Goal: Task Accomplishment & Management: Contribute content

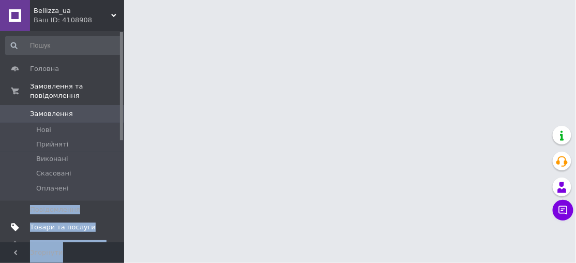
click at [48, 222] on span "Товари та послуги" at bounding box center [63, 226] width 66 height 9
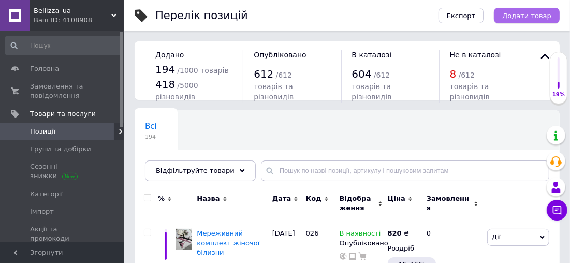
click at [519, 18] on span "Додати товар" at bounding box center [526, 16] width 49 height 8
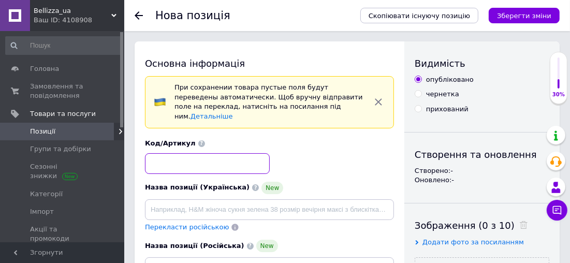
click at [194, 157] on input at bounding box center [207, 163] width 125 height 21
type input "2922"
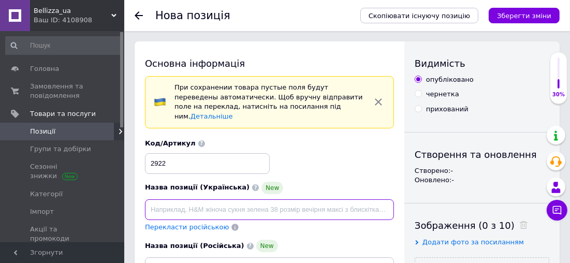
click at [199, 199] on input at bounding box center [269, 209] width 249 height 21
paste input "Злитий купальник "Грація" на одне плече"
type input "Злитий купальник "Грація" на одне плече"
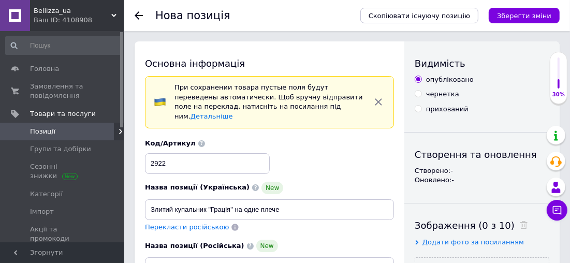
click at [204, 223] on span "Перекласти російською" at bounding box center [187, 227] width 84 height 8
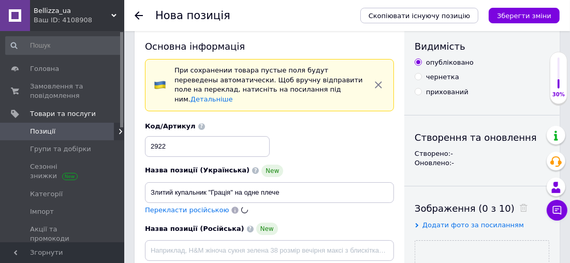
type input "Слитный купальник "Грация" на одно плечо"
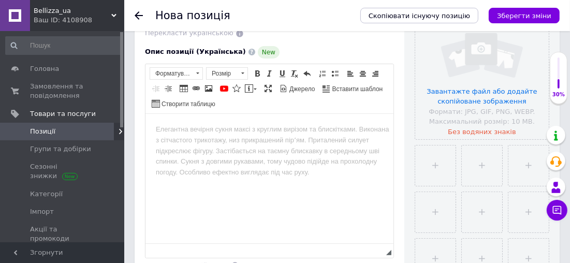
scroll to position [263, 0]
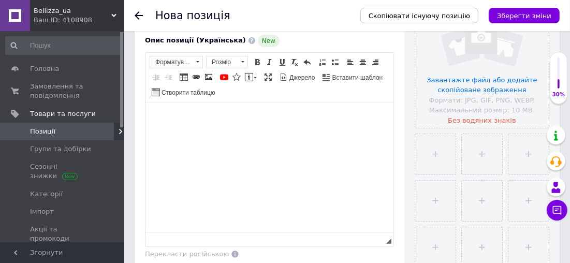
click at [271, 133] on html at bounding box center [269, 118] width 248 height 32
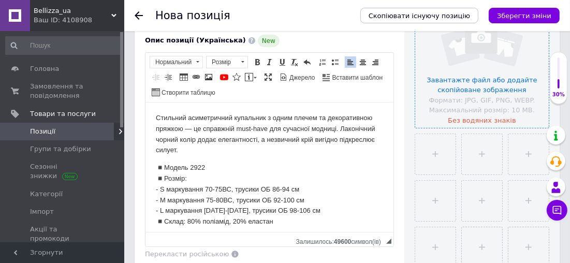
click at [453, 73] on input "file" at bounding box center [481, 60] width 133 height 133
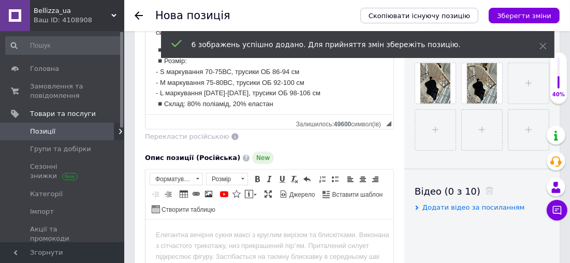
scroll to position [395, 0]
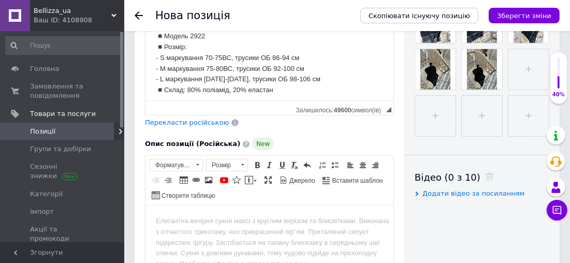
click at [187, 118] on span "Перекласти російською" at bounding box center [187, 122] width 84 height 8
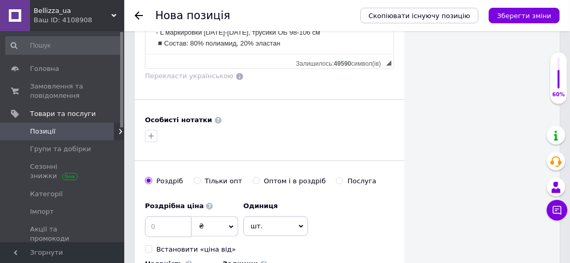
scroll to position [752, 0]
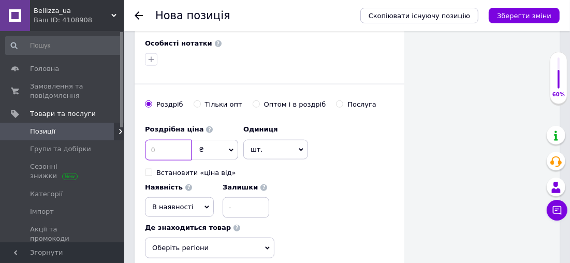
click at [167, 140] on input at bounding box center [168, 150] width 47 height 21
type input "865"
click at [274, 144] on div "Роздрібна ціна 865 ₴ $ EUR CHF GBP ¥ PLN ₸ MDL HUF KGS CNY TRY KRW lei Встанови…" at bounding box center [269, 169] width 249 height 98
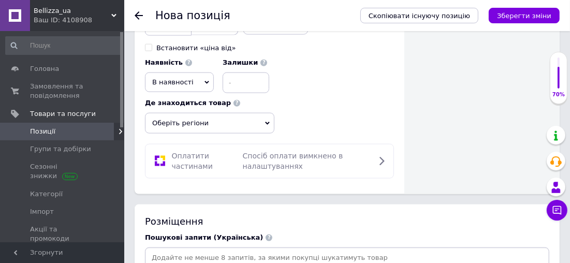
scroll to position [959, 0]
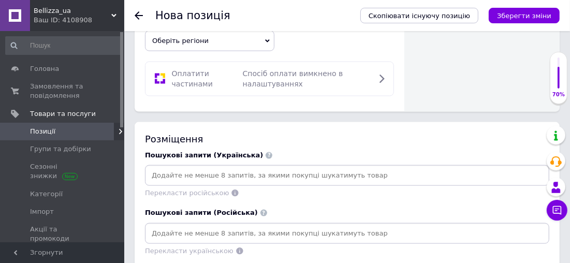
click at [274, 168] on input at bounding box center [347, 176] width 400 height 16
paste input "Злитий купальник на одне плече"
type input "Злитий купальник на одне плече"
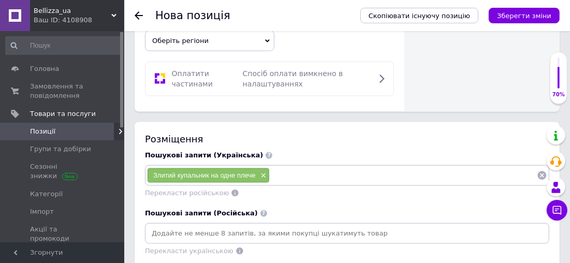
paste input "Купальник монокіні"
type input "Купальник монокіні"
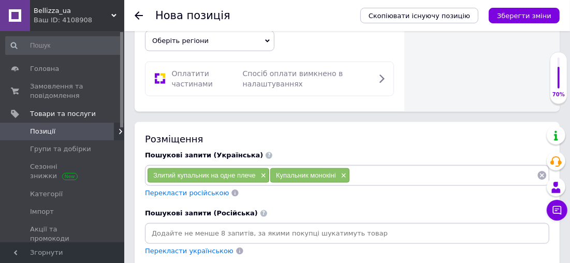
paste input "Чорний злитий купальник"
type input "Чорний злитий купальник"
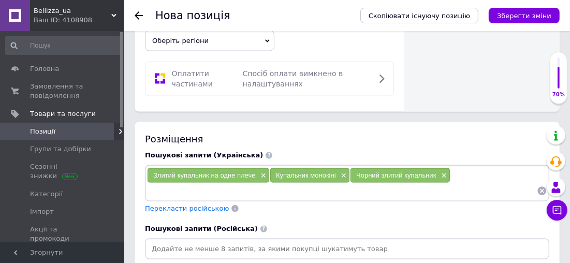
paste input "Купальник з асиметричним вирізом"
type input "Купальник з асиметричним вирізом"
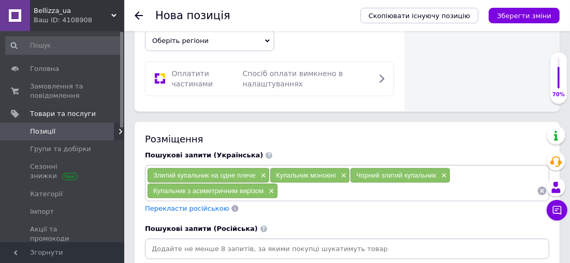
paste input "Купальник на одне плече"
type input "Купальник на одне плече"
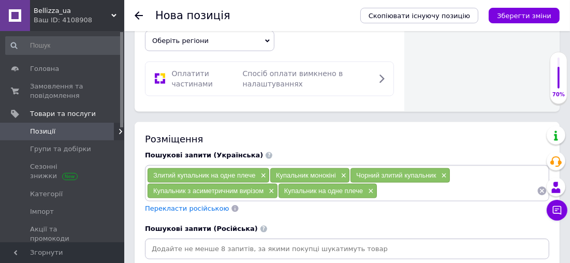
paste input "Злитий купальник з золотою фурнітурою"
type input "Злитий купальник з золотою фурнітурою"
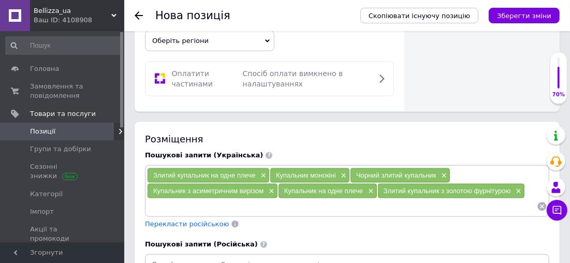
paste input "Чорний купальник"
type input "Чорний купальник"
paste input "Злитий купальник для пляжу"
type input "Злитий купальник для пляжу"
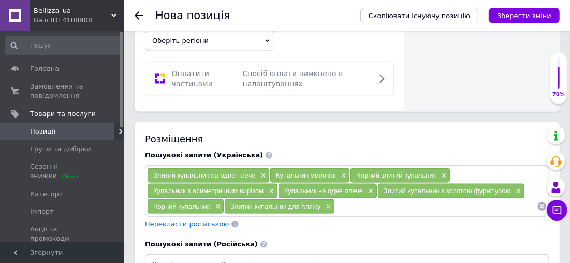
paste input "Купальник з вирізом"
type input "Купальник з вирізом"
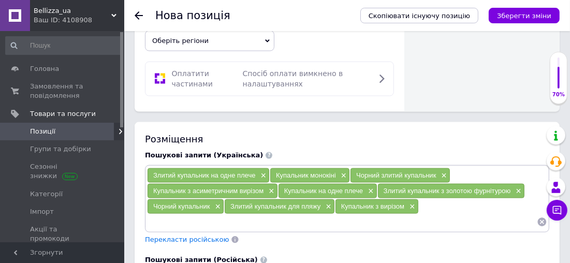
paste input "Купальник чорний на одне плече"
type input "Купальник чорний на одне плече"
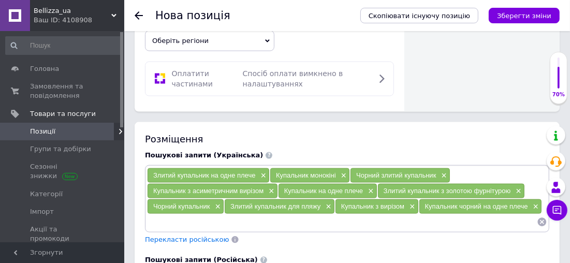
paste input "Модний злитий купальник"
type input "Модний злитий купальник"
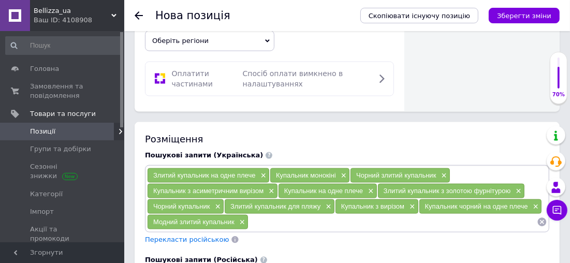
paste input "Злитий купальник з кільцем"
type input "Злитий купальник з кільцем"
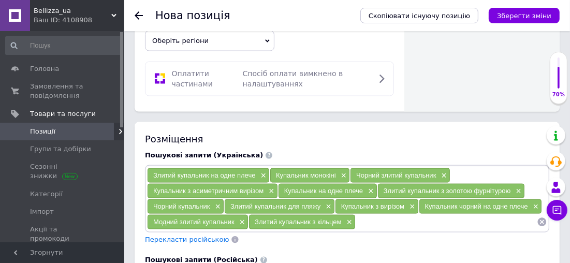
paste input "Купальник класичний чорний"
type input "Купальник класичний чорний"
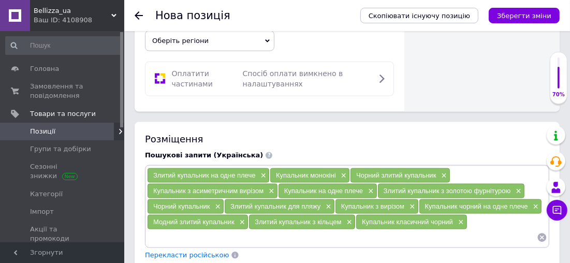
paste input "Купальник без бретелей"
type input "Купальник без бретелей"
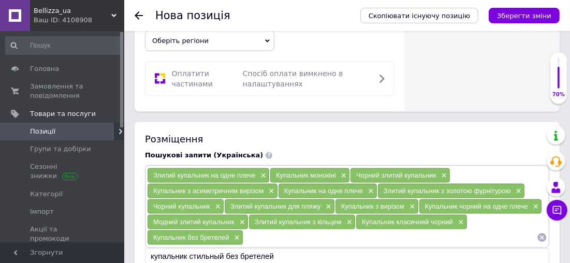
paste input "Елегантний злитий купальник"
type input "Елегантний злитий купальник"
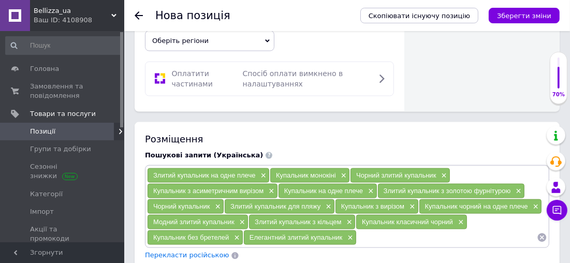
paste input "Купальник з відкритою спиною"
type input "Купальник з відкритою спиною"
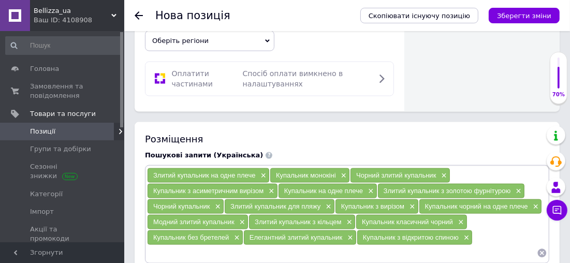
paste input "Жіночий злитий купальник"
type input "Жіночий злитий купальник"
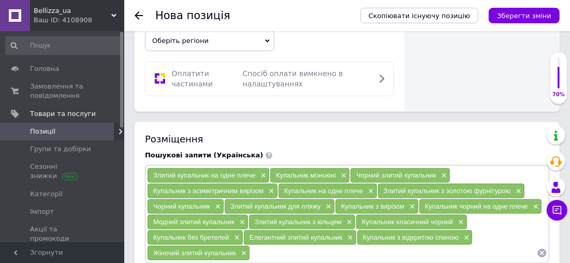
paste input "Купальник на одній бретелі"
type input "Купальник на одній бретелі"
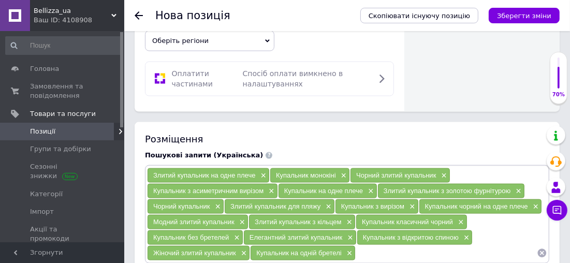
paste input "Купальник для відпочинку"
type input "Купальник для відпочинку"
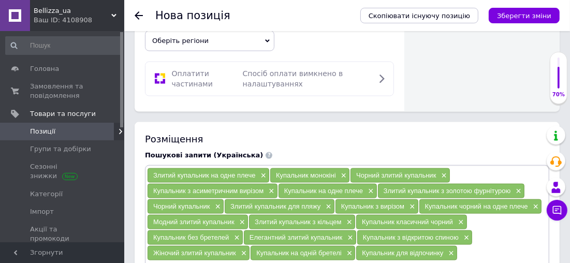
paste input "Стильний злитий купальник"
type input "Стильний злитий купальник"
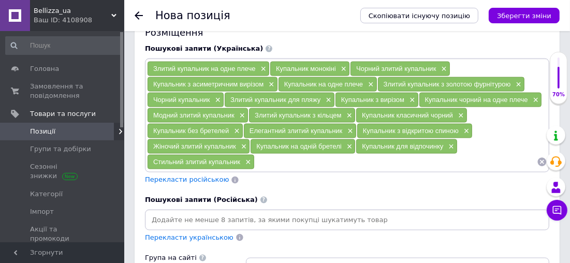
scroll to position [1091, 0]
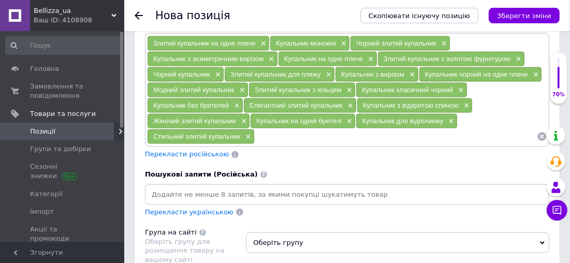
click at [202, 150] on span "Перекласти російською" at bounding box center [187, 154] width 84 height 8
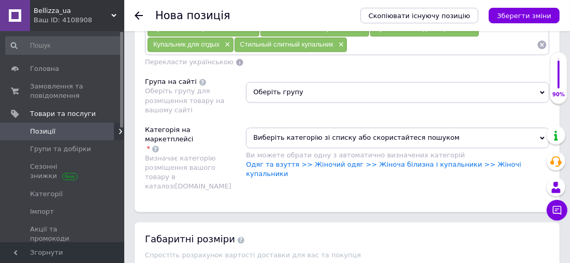
scroll to position [1335, 0]
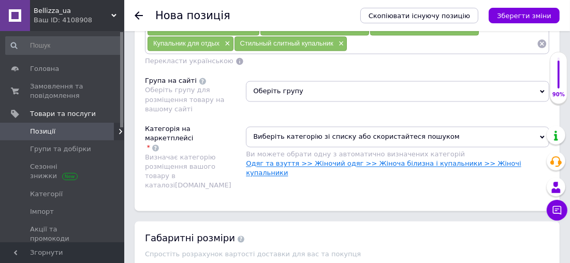
click at [271, 160] on link "Одяг та взуття >> Жіночий одяг >> Жіноча білизна і купальники >> Жіночі купальн…" at bounding box center [383, 168] width 275 height 17
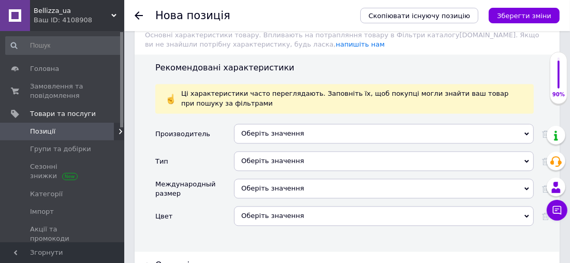
scroll to position [1562, 0]
click at [260, 150] on div "Оберіть значення" at bounding box center [384, 160] width 300 height 20
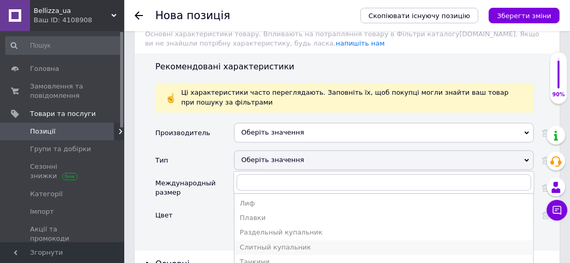
click at [265, 243] on div "Слитный купальник" at bounding box center [384, 247] width 288 height 9
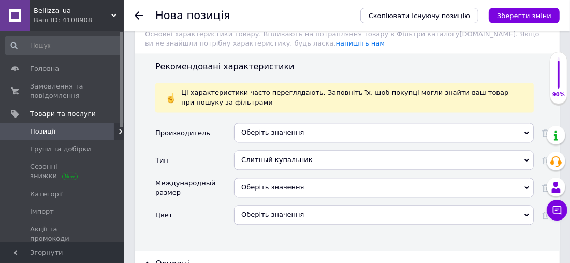
click at [258, 205] on div "Оберіть значення" at bounding box center [384, 215] width 300 height 20
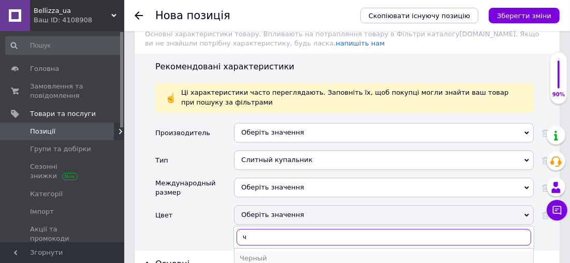
type input "ч"
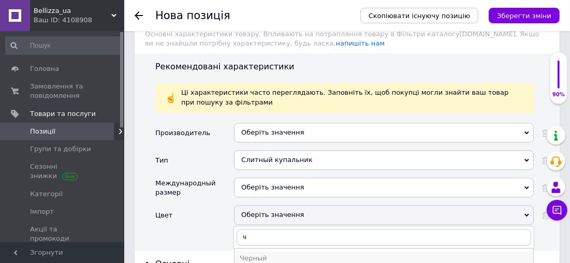
click at [260, 254] on div "Черный" at bounding box center [384, 258] width 288 height 9
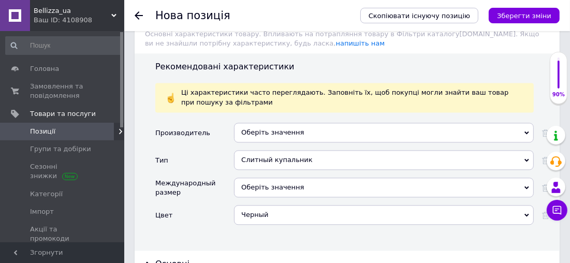
click at [253, 177] on div "Оберіть значення" at bounding box center [384, 187] width 300 height 20
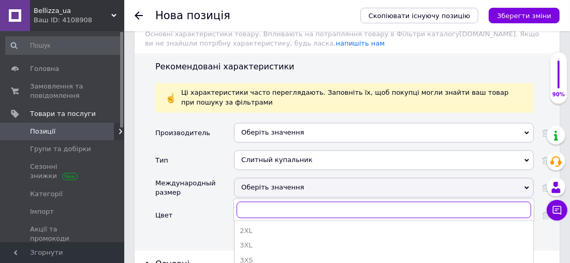
type input "і"
type input "s"
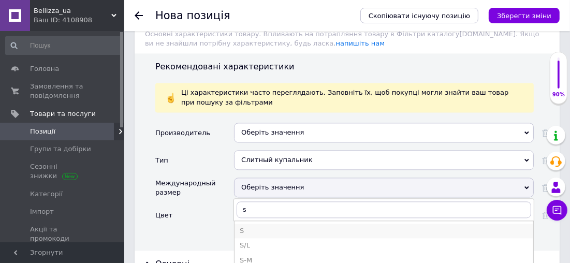
click at [250, 226] on div "S" at bounding box center [384, 230] width 288 height 9
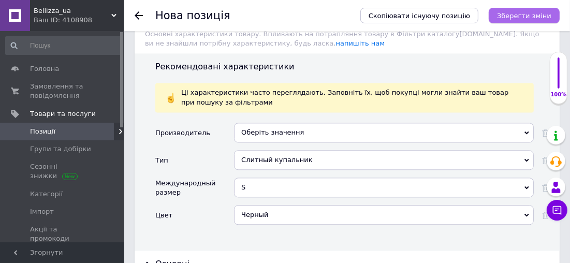
click at [516, 9] on button "Зберегти зміни" at bounding box center [523, 16] width 71 height 16
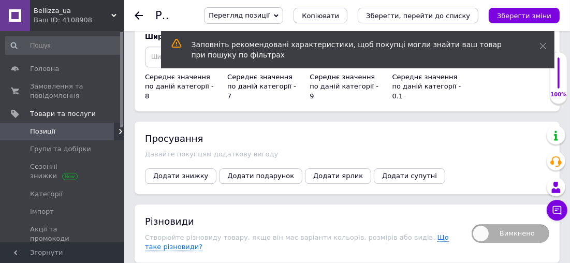
scroll to position [1998, 0]
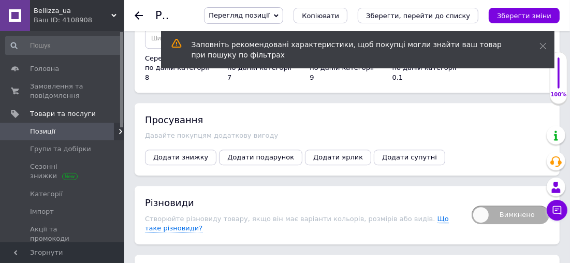
click at [488, 205] on span "Вимкнено" at bounding box center [510, 214] width 78 height 19
click at [471, 199] on input "Вимкнено" at bounding box center [468, 202] width 7 height 7
checkbox input "true"
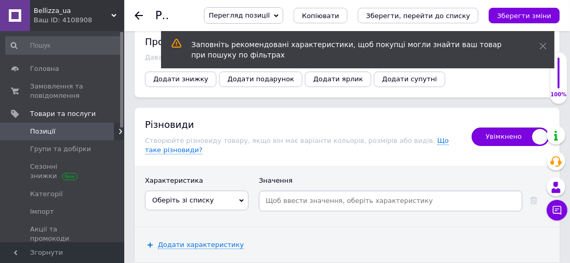
scroll to position [2094, 0]
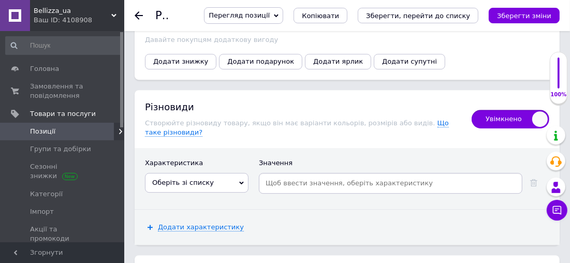
click at [220, 173] on span "Оберіть зі списку" at bounding box center [196, 183] width 103 height 20
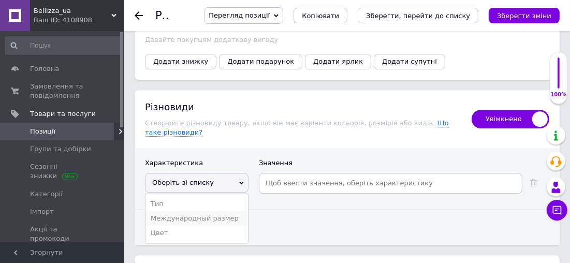
click at [222, 211] on li "Международный размер" at bounding box center [196, 218] width 102 height 14
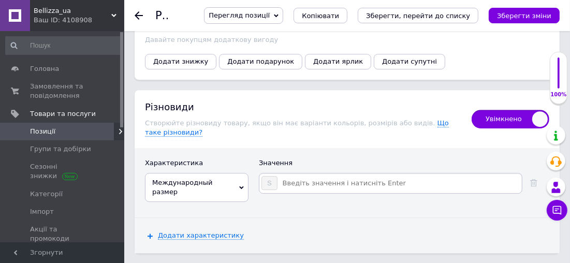
click at [297, 175] on input at bounding box center [399, 183] width 242 height 16
type input "M"
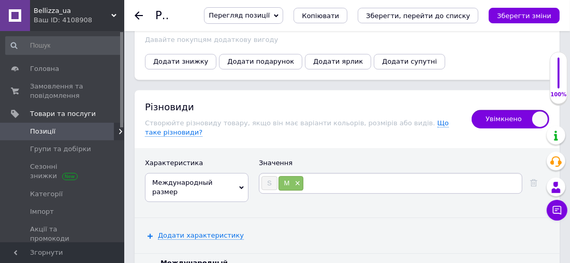
type input "L"
click at [315, 148] on div "Характеристика Значення Международный размер Тип Цвет S M × L × Додати характер…" at bounding box center [347, 201] width 425 height 106
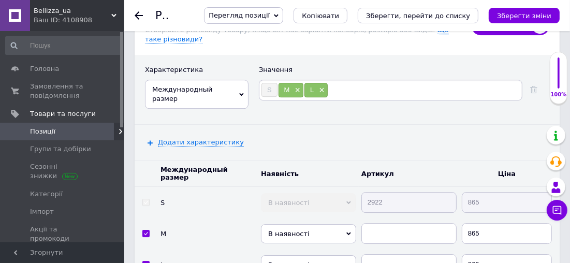
scroll to position [2188, 0]
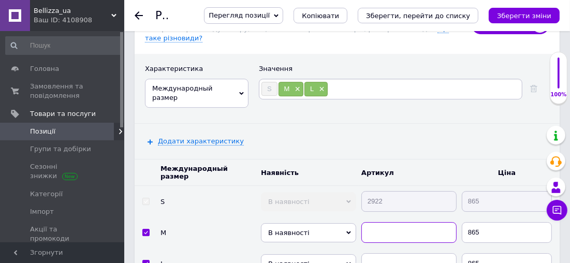
click at [378, 222] on input "text" at bounding box center [408, 232] width 95 height 21
type input "2922"
click at [384, 253] on input "text" at bounding box center [408, 263] width 95 height 21
type input "2922"
click at [411, 18] on icon "Зберегти, перейти до списку" at bounding box center [418, 16] width 104 height 8
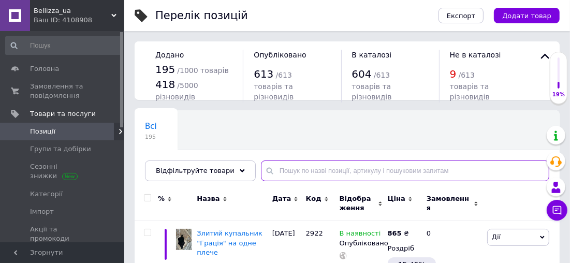
click at [276, 168] on input "text" at bounding box center [405, 170] width 288 height 21
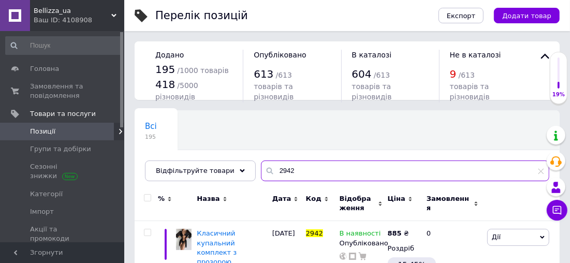
type input "2942"
click at [323, 157] on div "Всі 195 Ok Відфільтровано... Зберегти" at bounding box center [347, 150] width 425 height 85
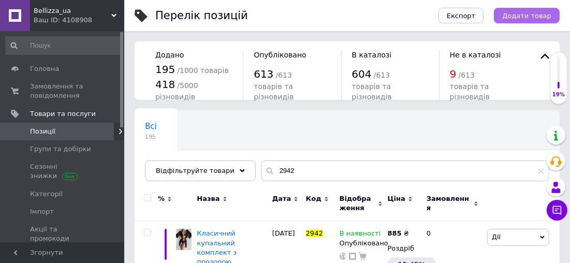
click at [518, 22] on button "Додати товар" at bounding box center [527, 16] width 66 height 16
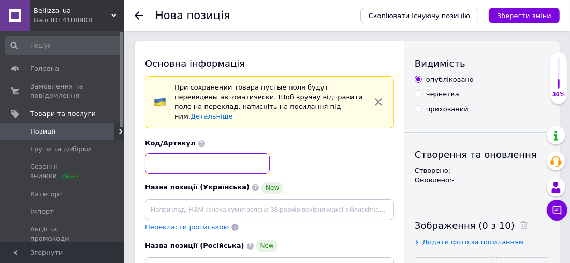
click at [198, 158] on input at bounding box center [207, 163] width 125 height 21
type input "2919"
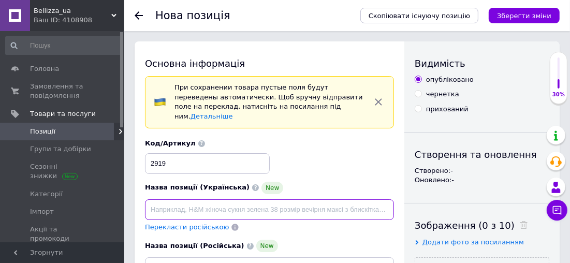
click at [198, 199] on input at bounding box center [269, 209] width 249 height 21
paste input "Купальник бікіні "Шоколад" з металевими вставками"
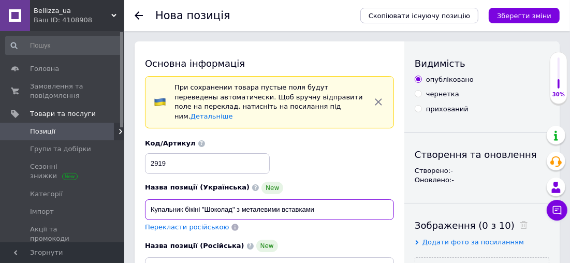
type input "Купальник бікіні "Шоколад" з металевими вставками"
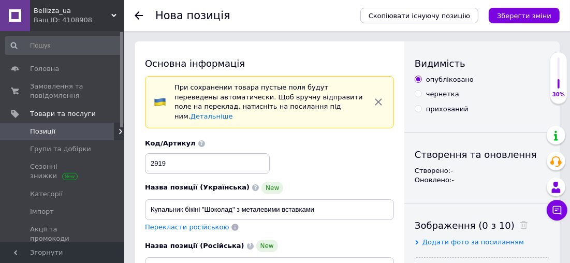
click at [199, 223] on span "Перекласти російською" at bounding box center [187, 227] width 84 height 8
type input "Купальник бикини "Шоколад" с металлическими вставками"
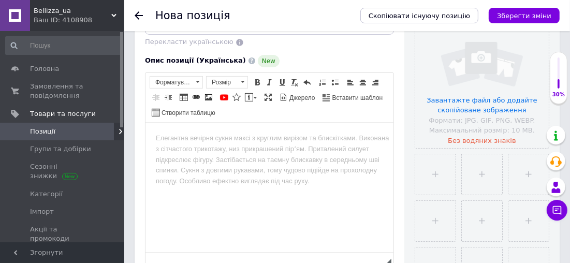
scroll to position [244, 0]
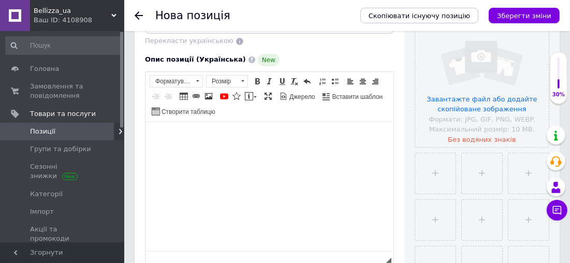
click at [302, 153] on html at bounding box center [269, 137] width 248 height 32
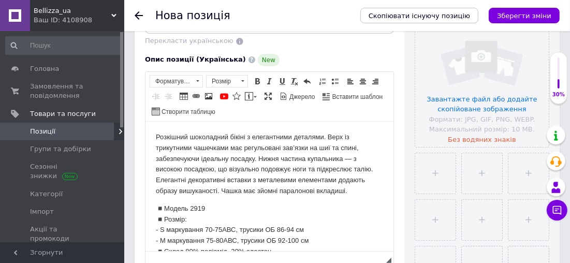
scroll to position [5, 0]
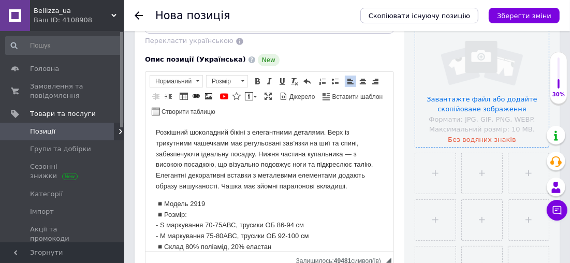
click at [437, 106] on input "file" at bounding box center [481, 79] width 133 height 133
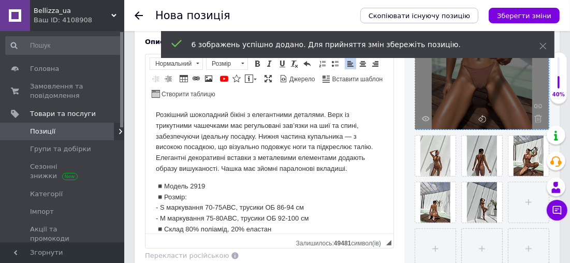
click at [410, 150] on ul at bounding box center [479, 200] width 140 height 140
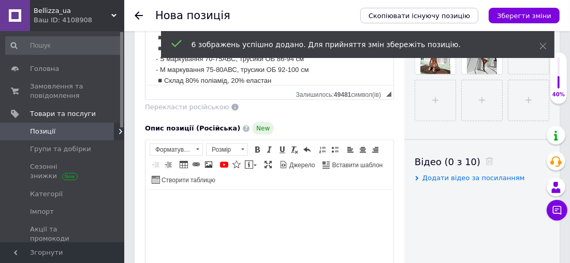
scroll to position [413, 0]
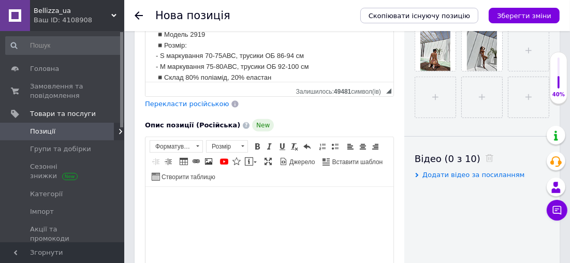
click at [170, 100] on span "Перекласти російською" at bounding box center [187, 104] width 84 height 8
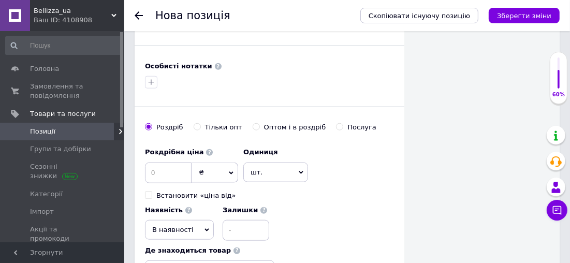
scroll to position [771, 0]
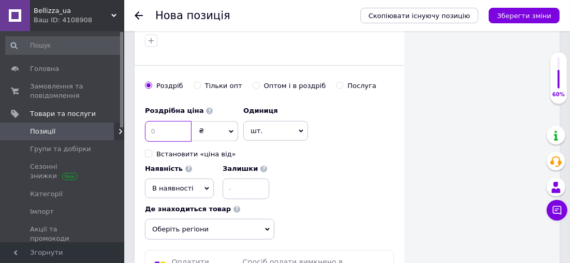
click at [169, 121] on input at bounding box center [168, 131] width 47 height 21
type input "750"
click at [288, 134] on div "Роздрібна ціна 750 ₴ $ EUR CHF GBP ¥ PLN ₸ MDL HUF KGS CNY TRY KRW lei Встанови…" at bounding box center [269, 150] width 249 height 98
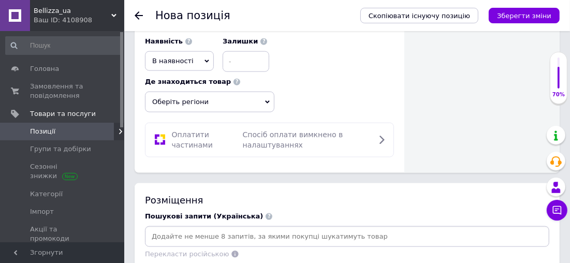
scroll to position [941, 0]
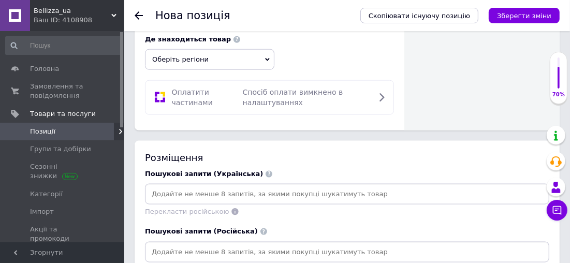
click at [282, 186] on input at bounding box center [347, 194] width 400 height 16
paste input "Нюдовий купальник бікіні"
type input "Нюдовий купальник бікіні"
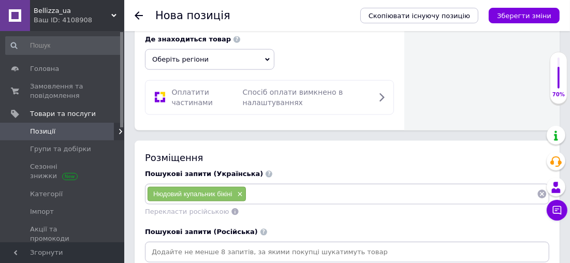
paste input "Купальник з трикутними чашками"
type input "Купальник з трикутними чашками"
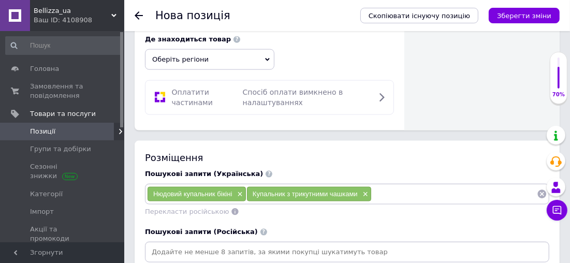
paste input "Купальник [PERSON_NAME] з зав'язками"
type input "Купальник [PERSON_NAME] з зав'язками"
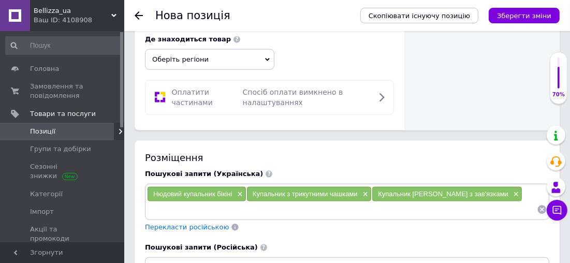
paste input "Купальник з трусиками стрінги"
type input "Купальник з трусиками стрінги"
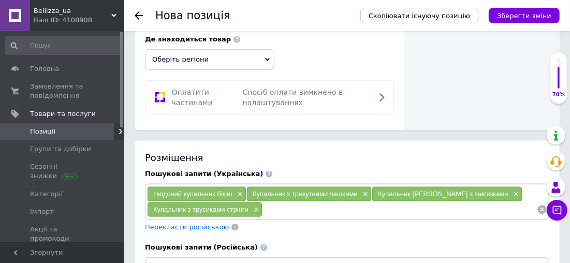
paste input "Коричневий купальник бікіні"
type input "Коричневий купальник бікіні"
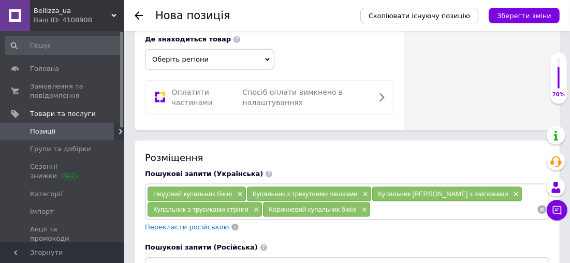
paste input "Бікіні з металевими вставками"
type input "Бікіні з металевими вставками"
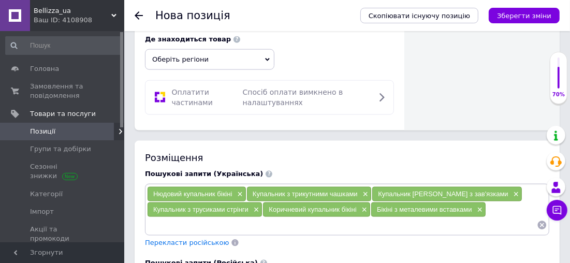
paste input "Купальник з низькою посадкою"
type input "Купальник з низькою посадкою"
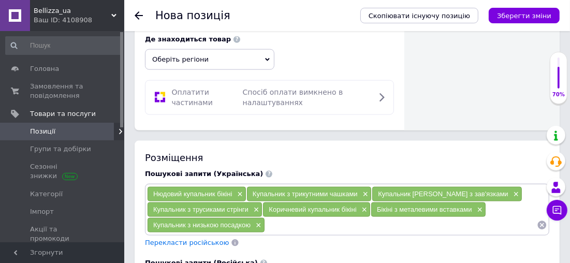
paste input "Пляжний купальник"
type input "Пляжний купальник"
paste input "Мікро-бікіні"
type input "Мікро-бікіні"
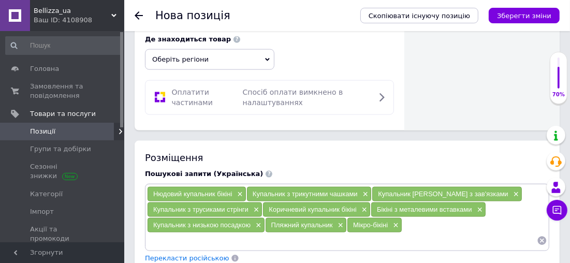
paste input "Купальник з зав'язками на стегнах"
type input "Купальник з зав'язками на стегнах"
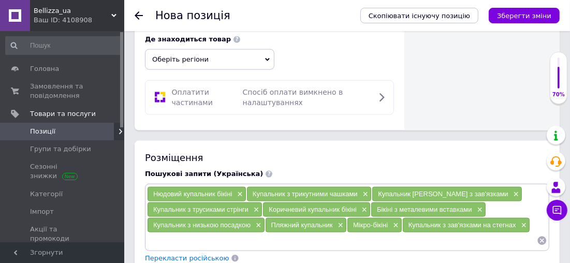
paste input "Купальник з трикутним верхом"
type input "Купальник з трикутним верхом"
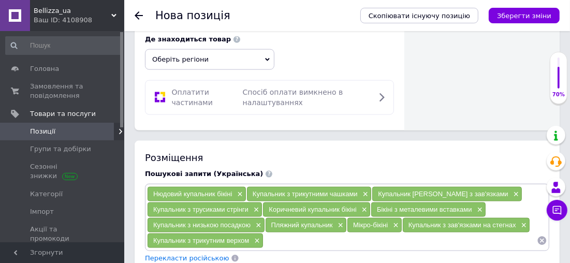
paste input "Купальник бікіні"
type input "Купальник бікіні"
paste input "Купальник шоколадного кольору"
type input "Купальник шоколадного кольору"
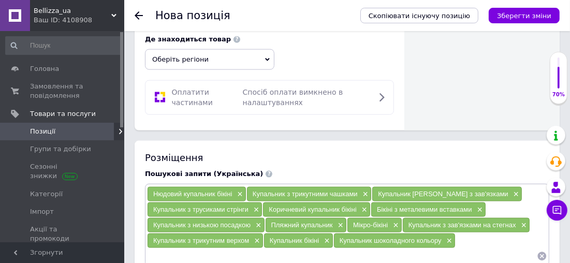
paste input "Купальник для засмаги"
type input "Купальник для засмаги"
paste input "Купальник з металевими елементами"
type input "Купальник з металевими елементами"
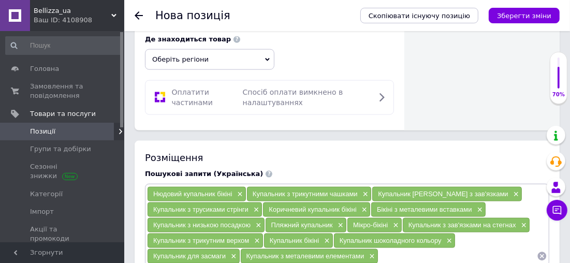
paste input "Бікіні з зав'язками на [DEMOGRAPHIC_DATA]"
type input "Бікіні з зав'язками на [DEMOGRAPHIC_DATA]"
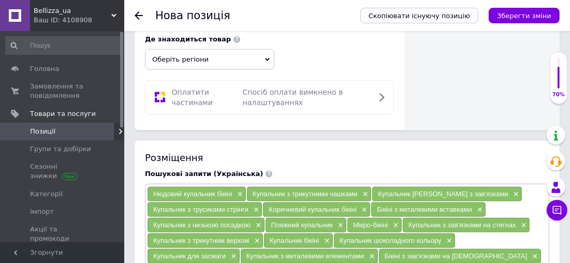
paste input "Жіночий купальник"
type input "Жіночий купальник"
paste input "Купальник для басейну"
type input "Купальник для басейну"
paste input "Купальник з тонкими бретелями"
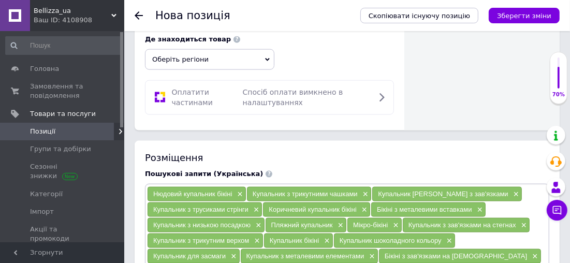
type input "Купальник з тонкими бретелями"
paste input "Купальник бікіні класичний"
type input "Купальник бікіні класичний"
click at [243, 151] on div "Розміщення" at bounding box center [347, 157] width 404 height 13
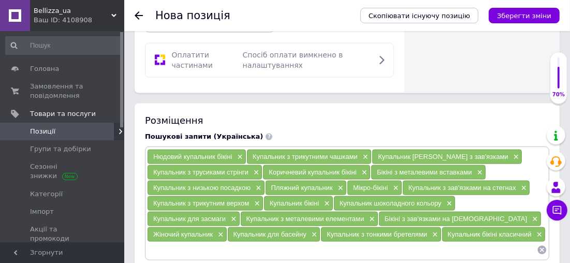
click at [243, 150] on div "Нюдовий купальник бікіні ×" at bounding box center [196, 157] width 98 height 14
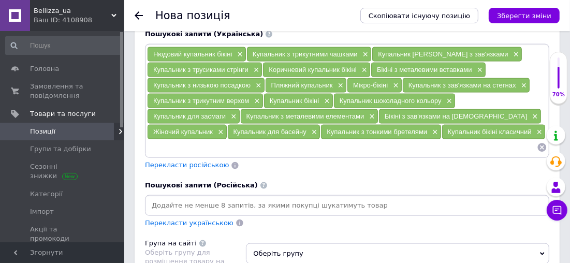
scroll to position [1185, 0]
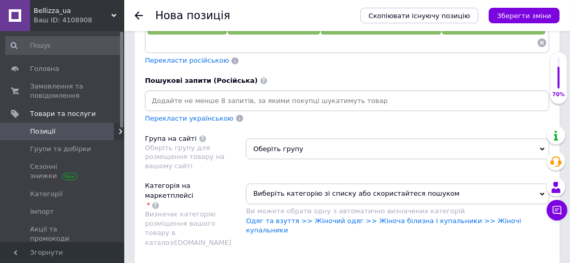
click at [190, 55] on div "Перекласти російською" at bounding box center [187, 61] width 86 height 12
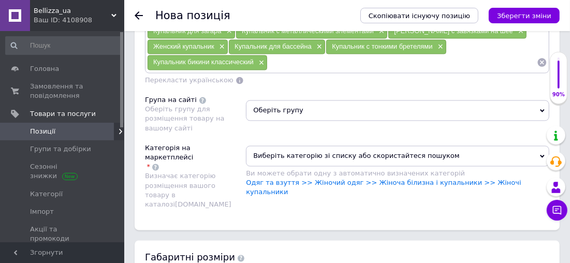
scroll to position [1317, 0]
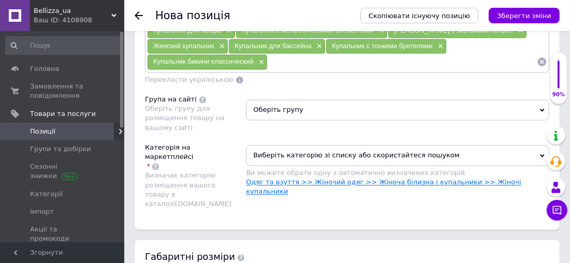
click at [288, 179] on link "Одяг та взуття >> Жіночий одяг >> Жіноча білизна і купальники >> Жіночі купальн…" at bounding box center [383, 187] width 275 height 17
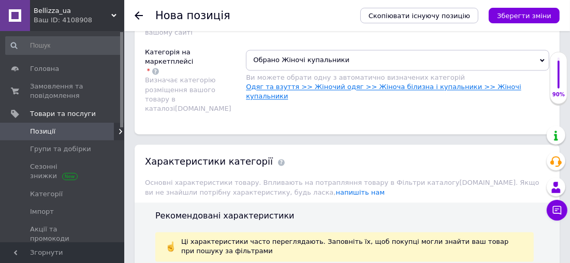
scroll to position [1542, 0]
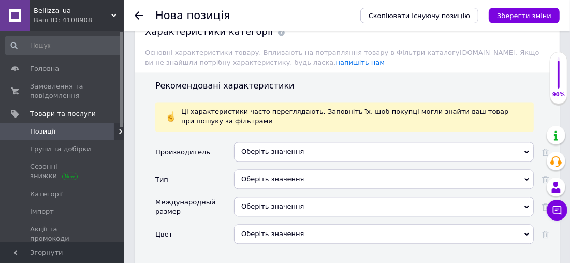
click at [265, 169] on div "Оберіть значення" at bounding box center [384, 179] width 300 height 20
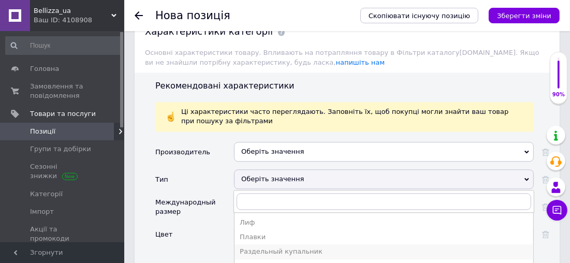
click at [262, 244] on li "Раздельный купальник" at bounding box center [383, 251] width 299 height 14
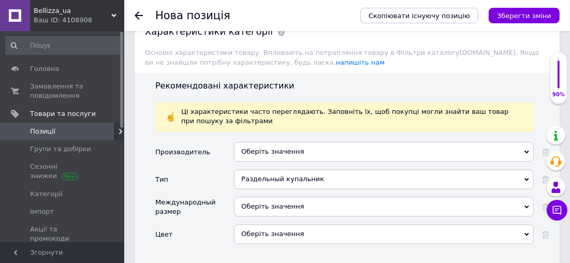
click at [249, 197] on div "Оберіть значення" at bounding box center [384, 207] width 300 height 20
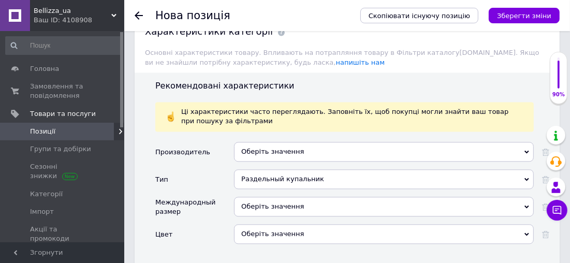
click at [244, 203] on div "Производитель Оберіть значення Тип Раздельный купальник Лиф Плавки Раздельный к…" at bounding box center [352, 202] width 394 height 121
click at [248, 197] on div "Оберіть значення" at bounding box center [384, 207] width 300 height 20
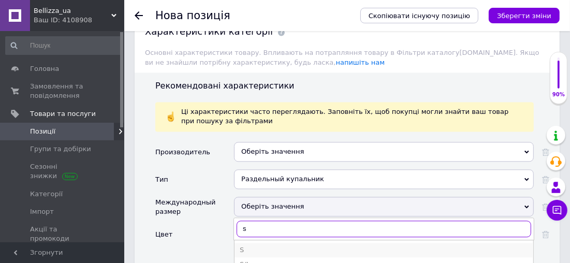
type input "s"
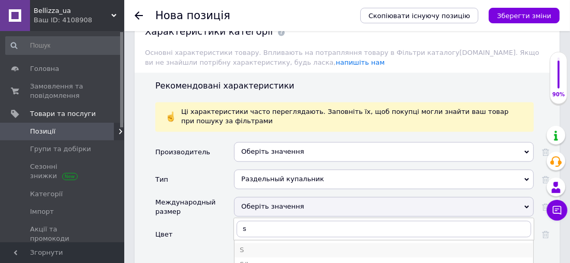
click at [253, 245] on div "S" at bounding box center [384, 249] width 288 height 9
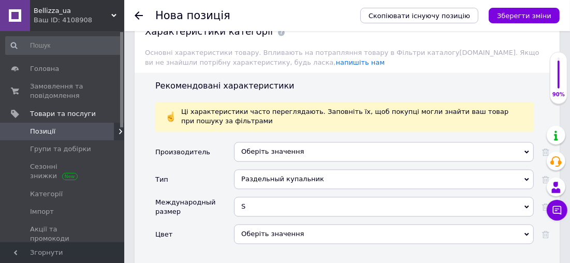
click at [246, 224] on div "Оберіть значення" at bounding box center [384, 234] width 300 height 20
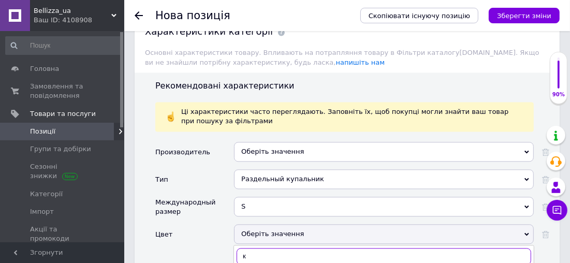
type input "к"
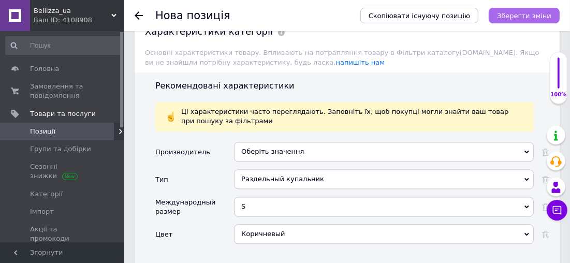
click at [504, 17] on button "Зберегти зміни" at bounding box center [523, 16] width 71 height 16
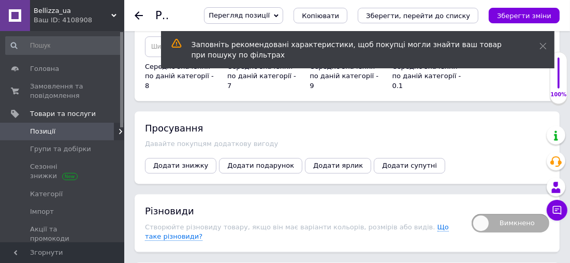
scroll to position [1998, 0]
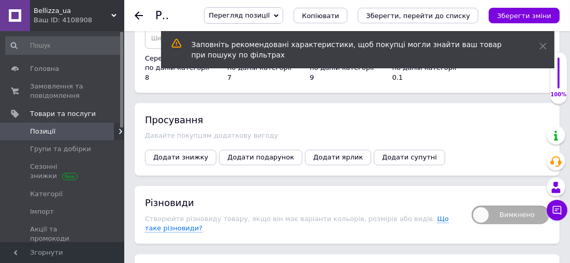
click at [510, 205] on span "Вимкнено" at bounding box center [510, 214] width 78 height 19
click at [471, 199] on input "Вимкнено" at bounding box center [468, 202] width 7 height 7
checkbox input "true"
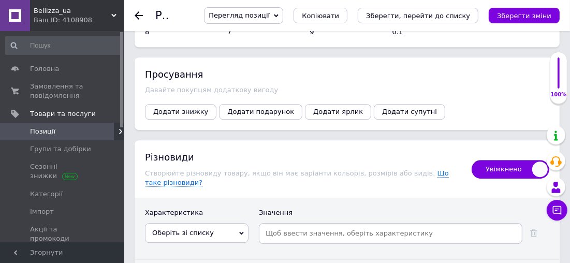
scroll to position [2073, 0]
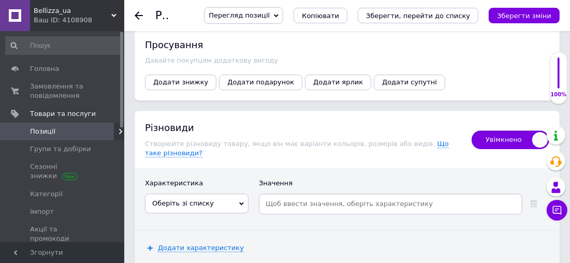
click at [219, 194] on span "Оберіть зі списку" at bounding box center [196, 204] width 103 height 20
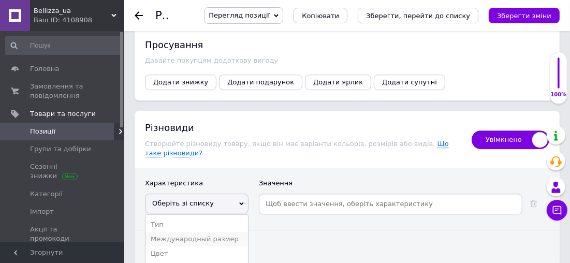
click at [220, 232] on li "Международный размер" at bounding box center [196, 239] width 102 height 14
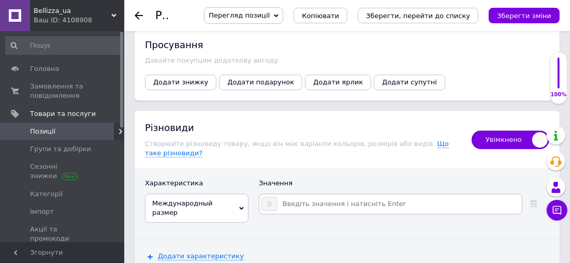
click at [287, 194] on div "S" at bounding box center [390, 204] width 263 height 21
click at [298, 196] on input at bounding box center [399, 204] width 242 height 16
type input "Ь"
type input "M"
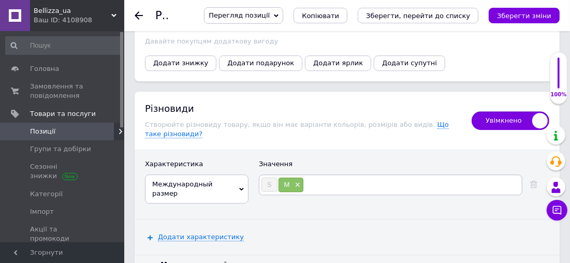
click at [337, 152] on div "Характеристика Значення Международный размер Тип Цвет S M × Додати характеристи…" at bounding box center [347, 202] width 425 height 106
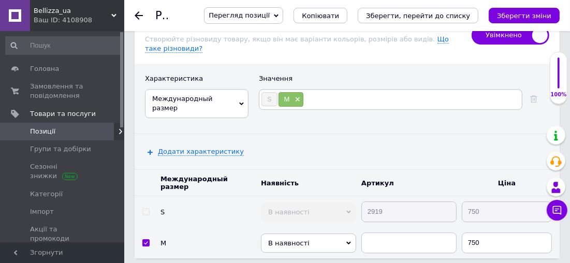
scroll to position [2187, 0]
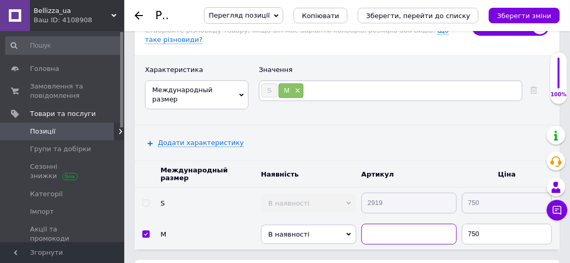
click at [385, 224] on input "text" at bounding box center [408, 234] width 95 height 21
type input "2919"
click at [426, 12] on icon "Зберегти, перейти до списку" at bounding box center [418, 16] width 104 height 8
